Goal: Find specific page/section: Find specific page/section

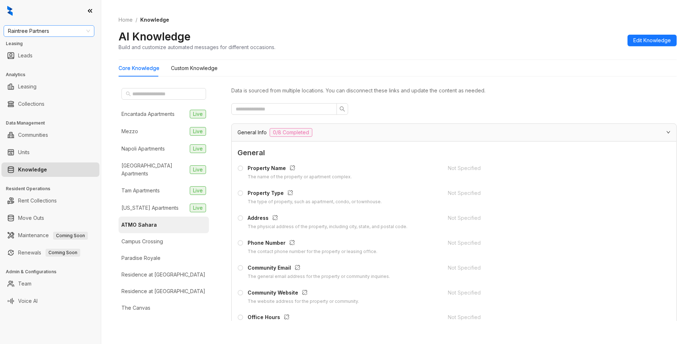
click at [66, 30] on span "Raintree Partners" at bounding box center [49, 31] width 82 height 11
type input "*********"
click at [27, 50] on div "Brookside" at bounding box center [49, 46] width 88 height 12
